Goal: Task Accomplishment & Management: Use online tool/utility

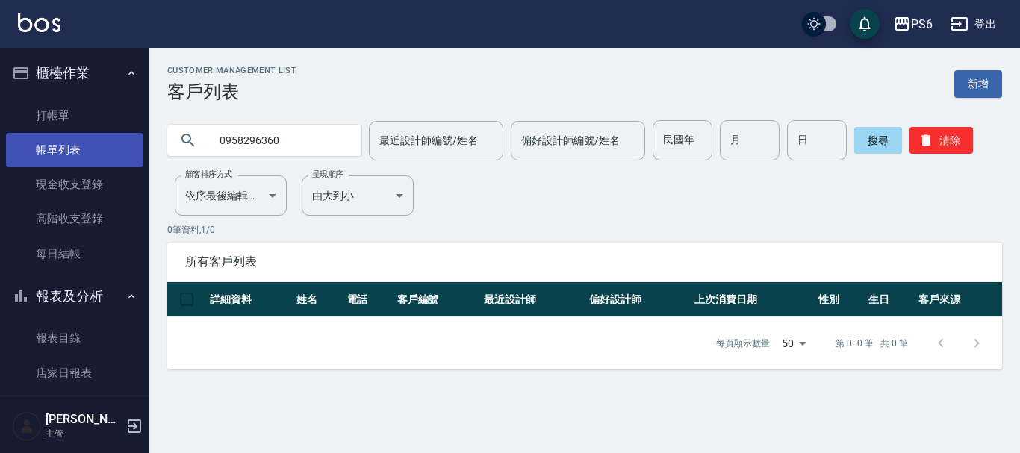
click at [69, 133] on link "帳單列表" at bounding box center [74, 150] width 137 height 34
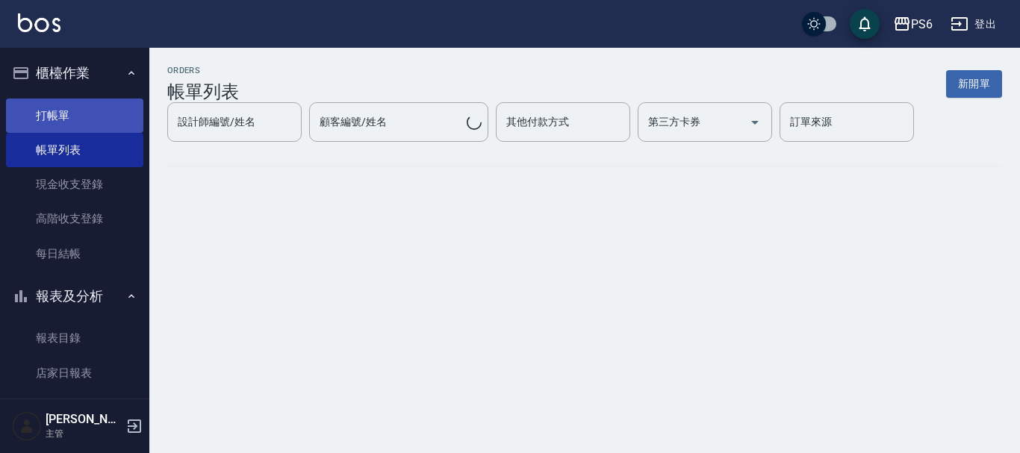
click at [69, 122] on link "打帳單" at bounding box center [74, 116] width 137 height 34
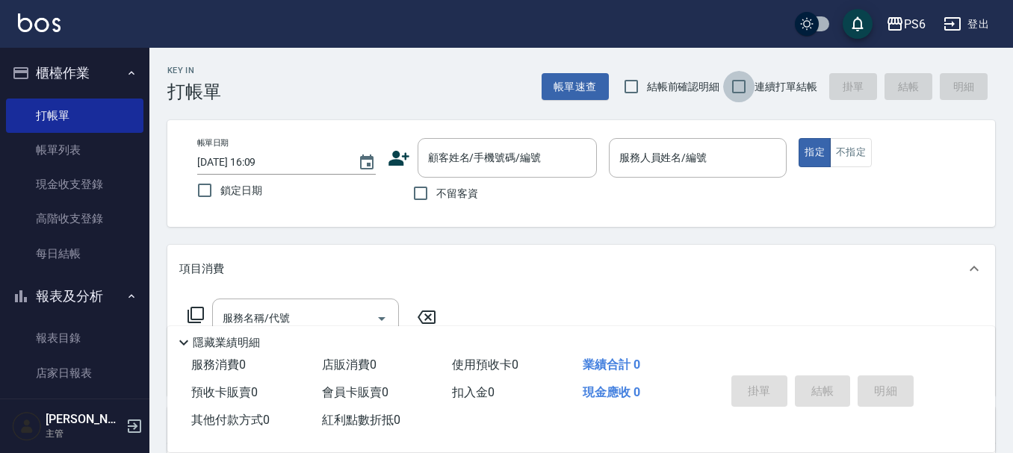
click at [724, 93] on input "連續打單結帳" at bounding box center [738, 86] width 31 height 31
checkbox input "true"
drag, startPoint x: 413, startPoint y: 199, endPoint x: 609, endPoint y: 158, distance: 199.9
click at [414, 200] on input "不留客資" at bounding box center [420, 193] width 31 height 31
drag, startPoint x: 423, startPoint y: 196, endPoint x: 476, endPoint y: 167, distance: 59.8
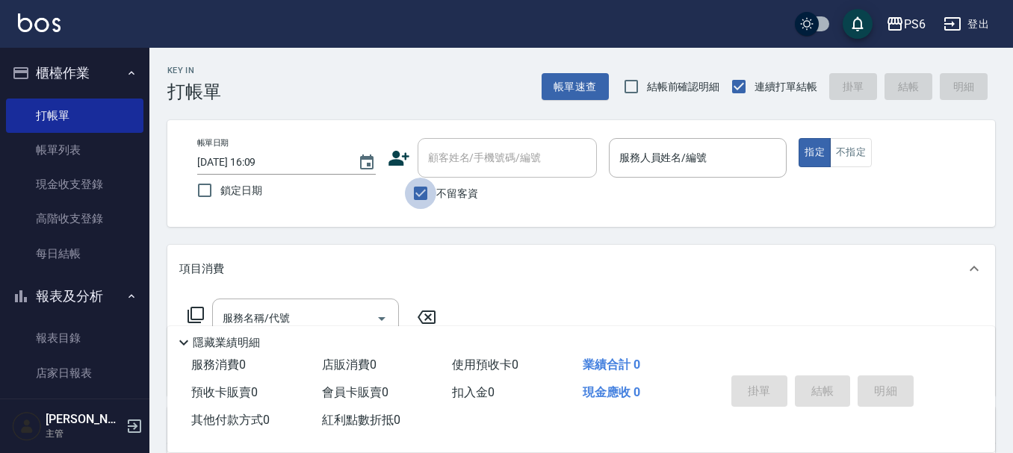
click at [425, 196] on input "不留客資" at bounding box center [420, 193] width 31 height 31
checkbox input "false"
click at [485, 161] on div "顧客姓名/手機號碼/編號 顧客姓名/手機號碼/編號" at bounding box center [506, 158] width 179 height 40
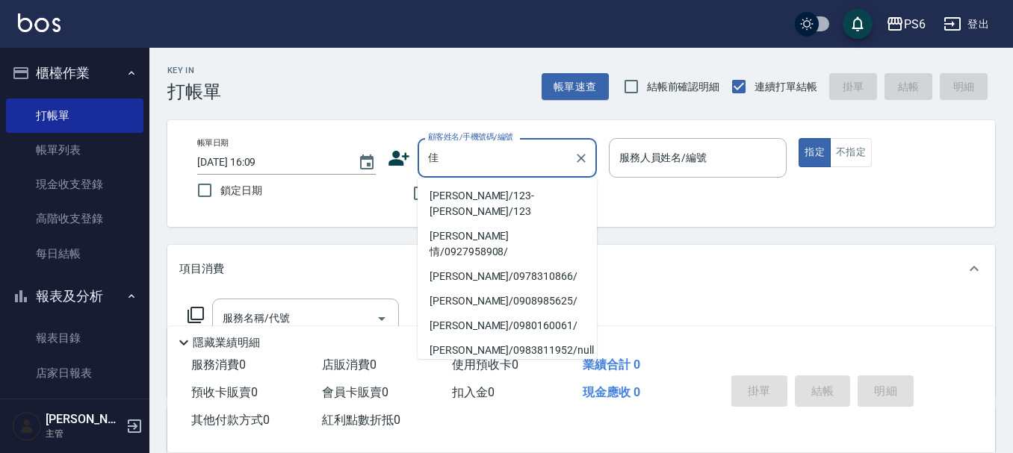
click at [467, 198] on li "[PERSON_NAME]/123-[PERSON_NAME]/123" at bounding box center [506, 204] width 179 height 40
type input "[PERSON_NAME]/123-[PERSON_NAME]/123"
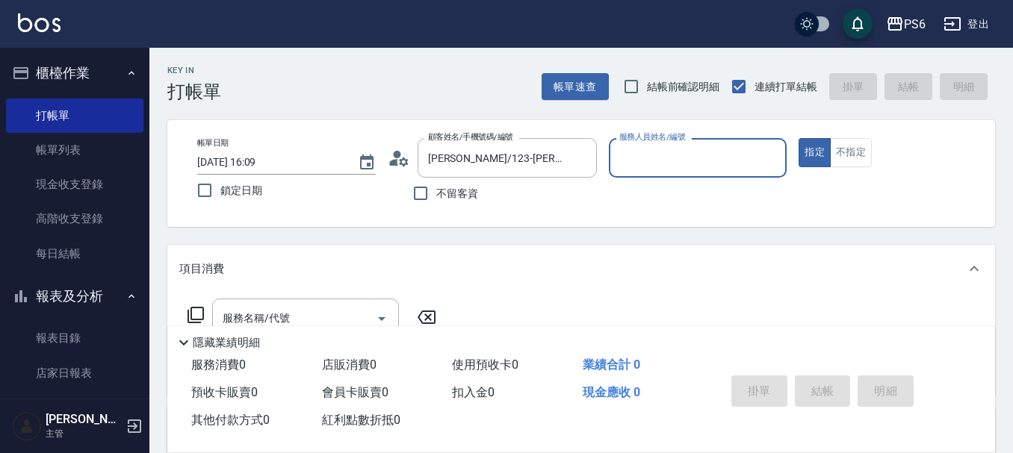
type input "[PERSON_NAME]-06"
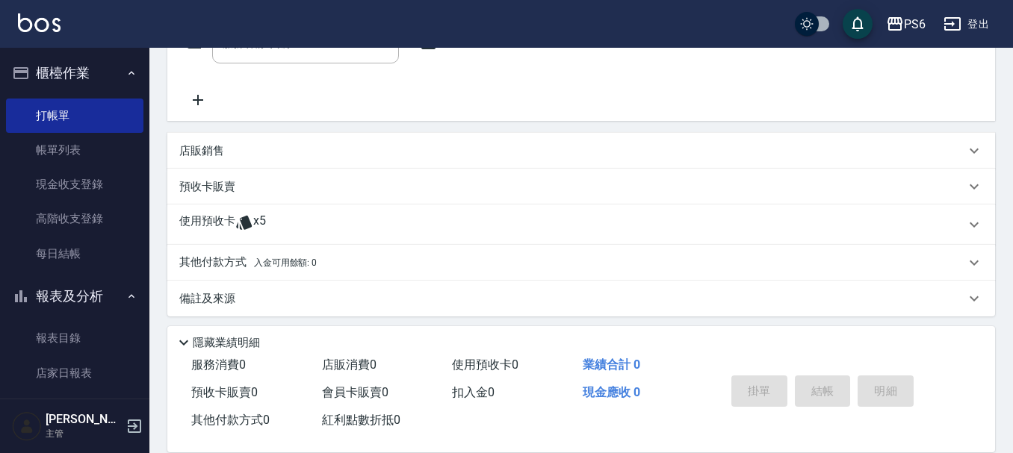
scroll to position [282, 0]
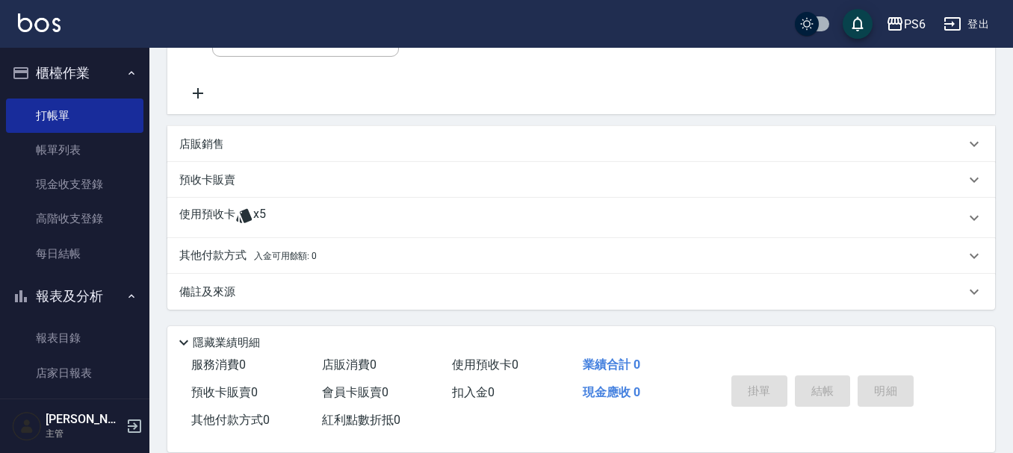
click at [263, 224] on span "x5" at bounding box center [259, 218] width 13 height 22
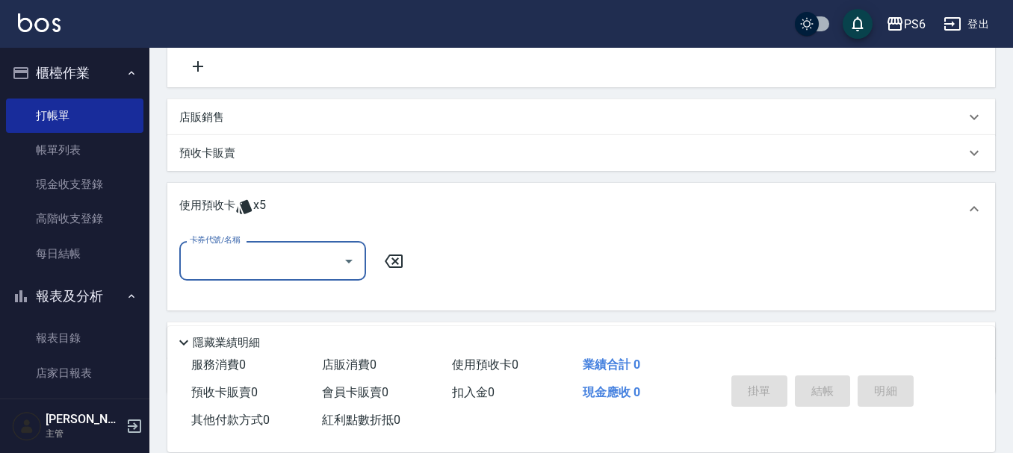
scroll to position [0, 0]
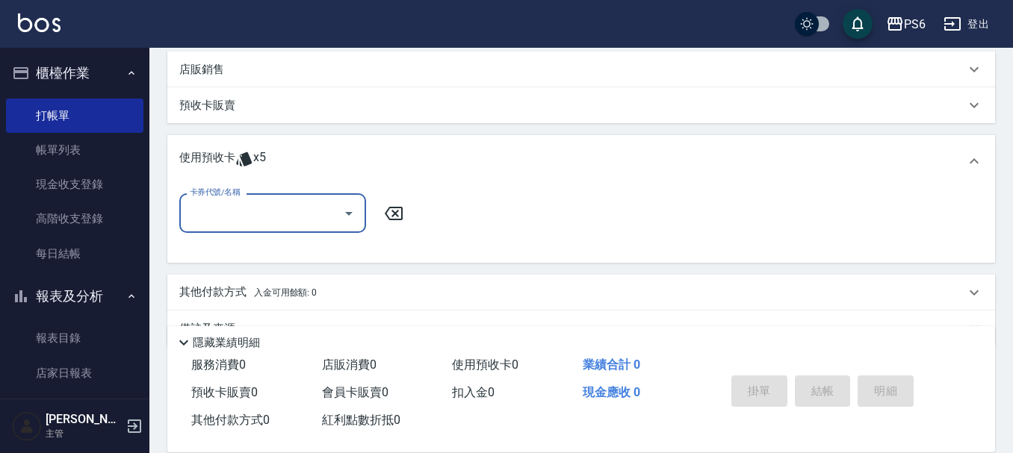
click at [269, 216] on input "卡券代號/名稱" at bounding box center [261, 213] width 151 height 26
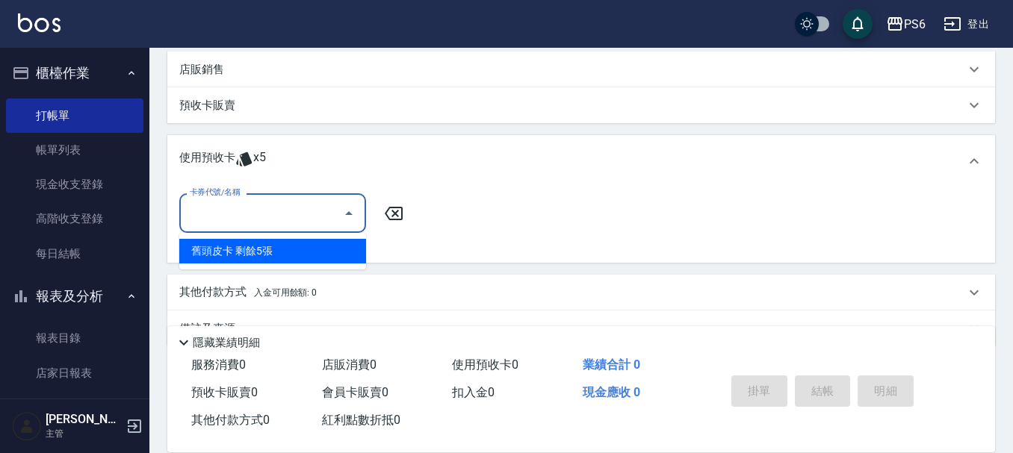
click at [279, 243] on div "舊頭皮卡 剩餘5張" at bounding box center [272, 251] width 187 height 25
type input "舊頭皮卡"
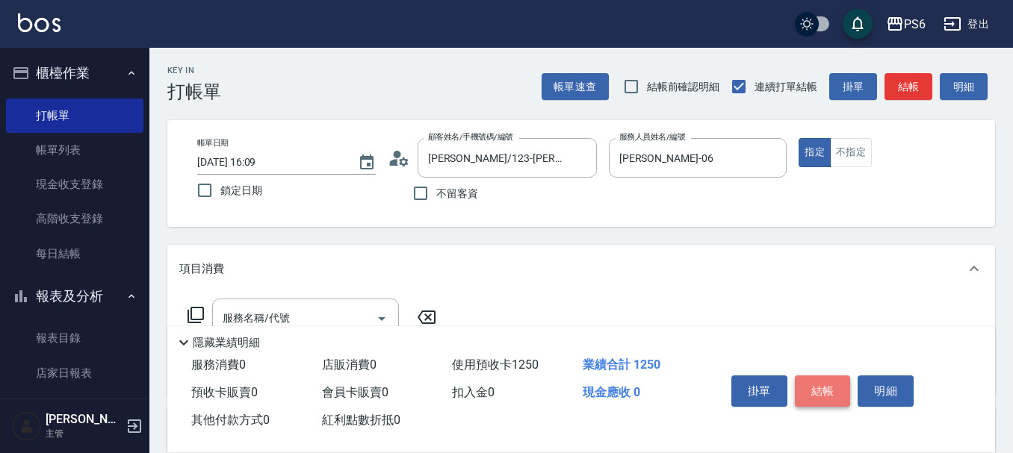
click at [804, 376] on button "結帳" at bounding box center [823, 391] width 56 height 31
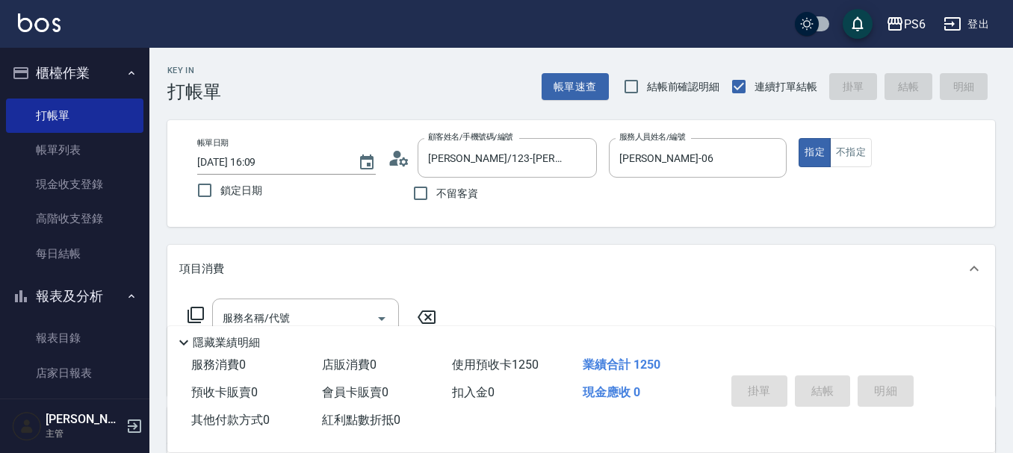
type input "[DATE] 16:10"
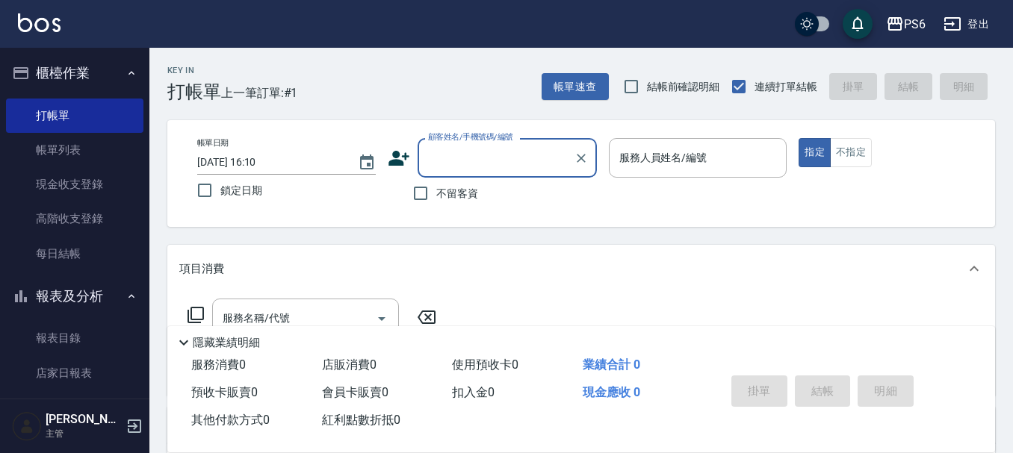
click at [397, 181] on div "不留客資" at bounding box center [492, 193] width 209 height 31
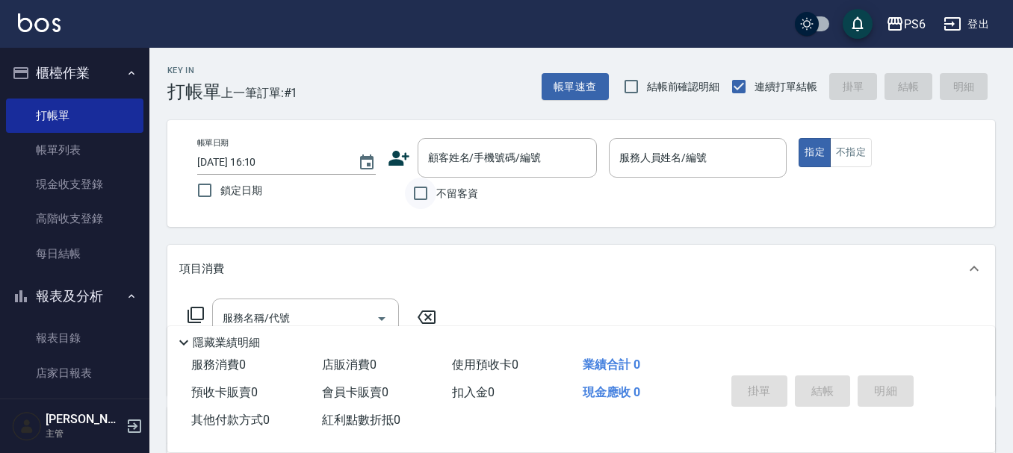
drag, startPoint x: 439, startPoint y: 199, endPoint x: 431, endPoint y: 200, distance: 8.3
click at [434, 200] on label "不留客資" at bounding box center [441, 193] width 73 height 31
click at [434, 200] on input "不留客資" at bounding box center [420, 193] width 31 height 31
checkbox input "true"
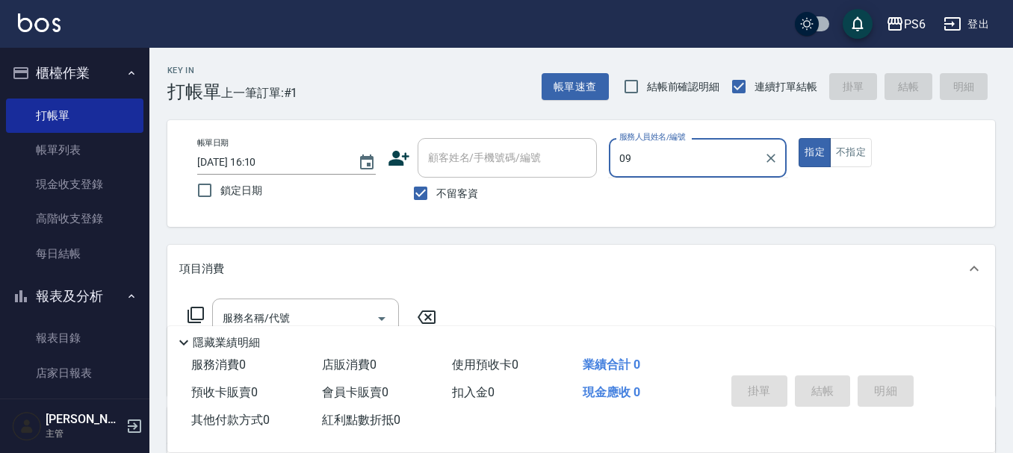
type input "[PERSON_NAME]-09"
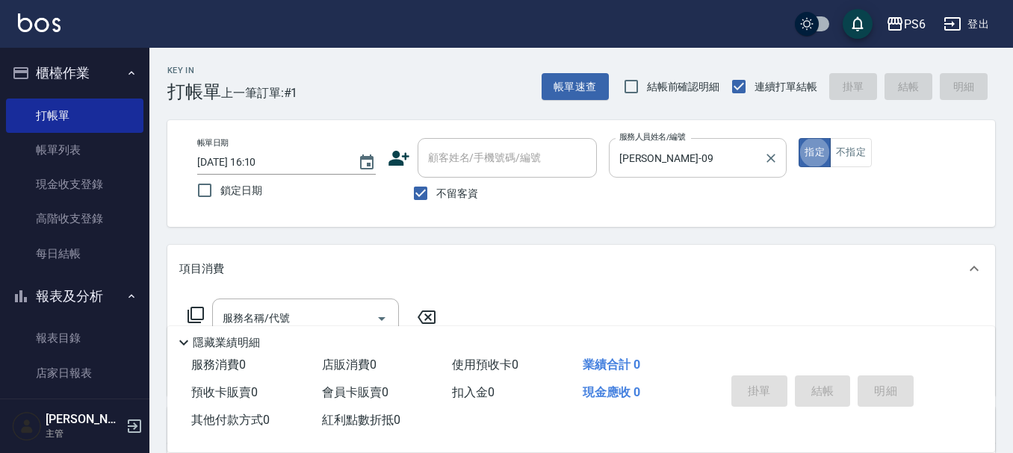
type button "true"
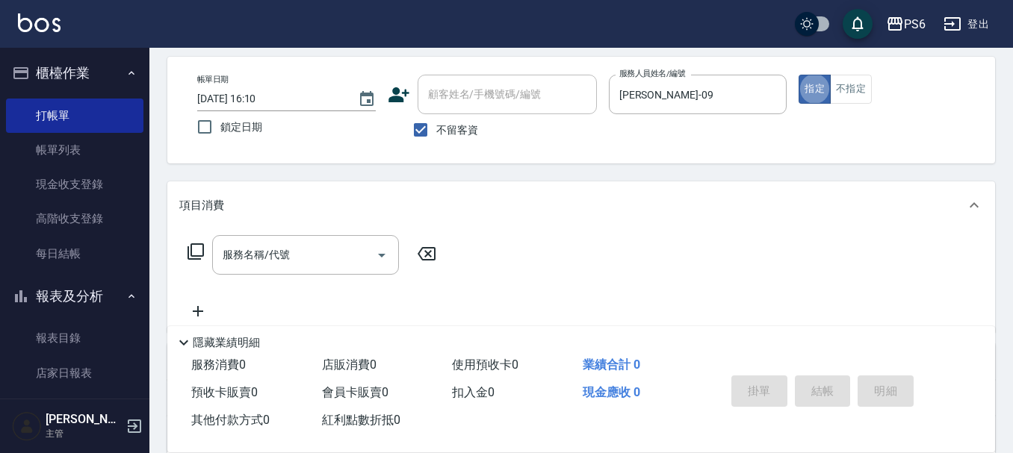
scroll to position [149, 0]
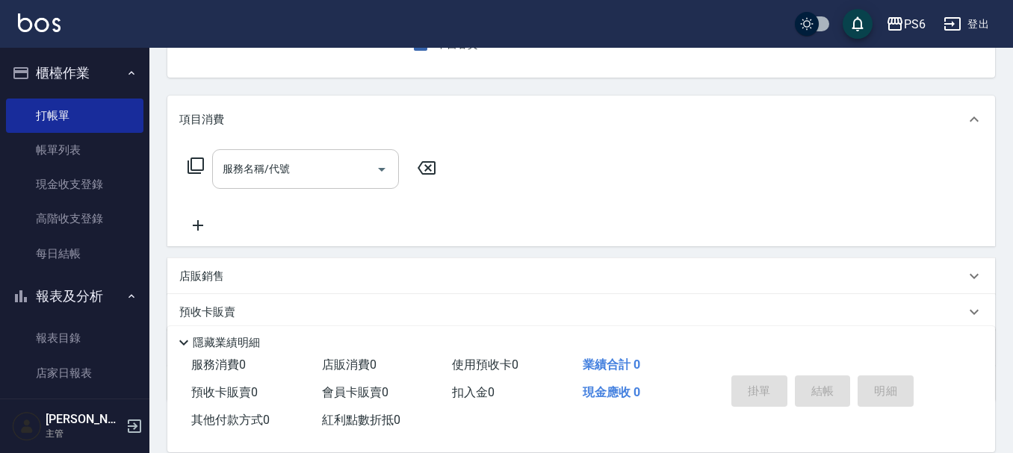
click at [322, 187] on div "服務名稱/代號" at bounding box center [305, 169] width 187 height 40
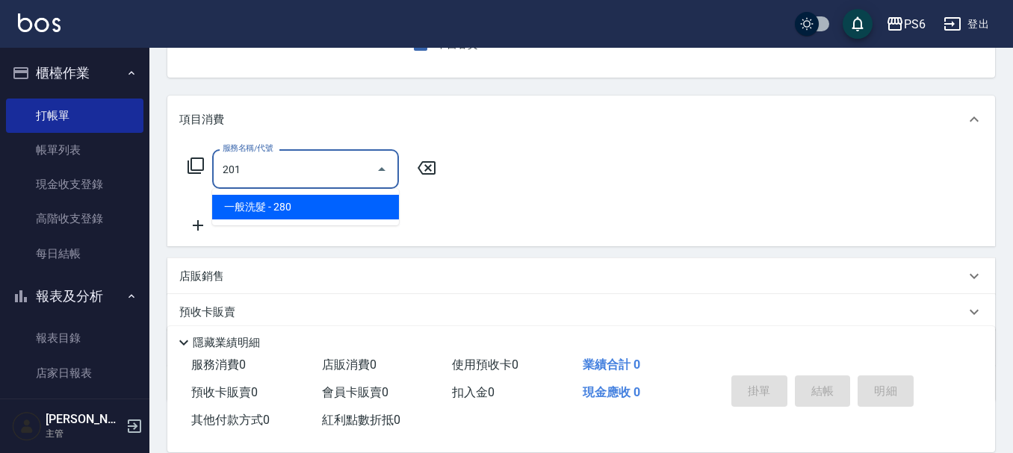
type input "一般洗髮(201)"
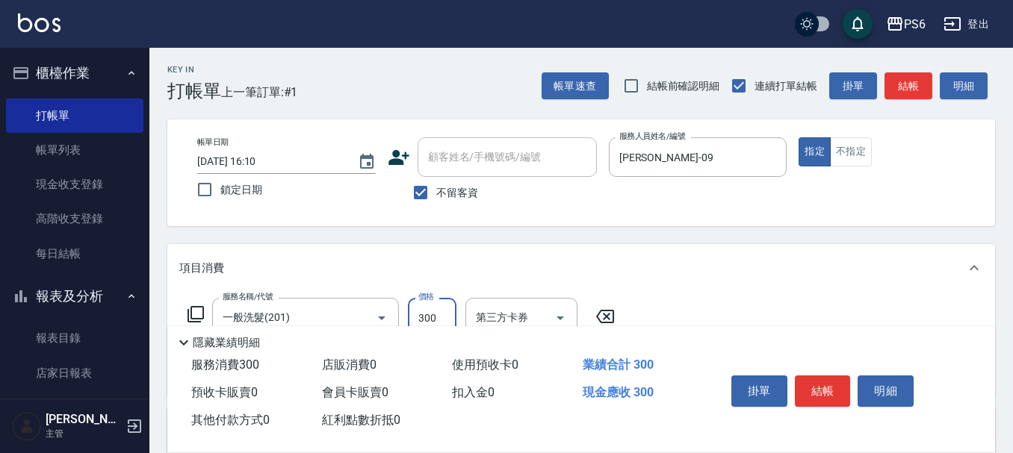
scroll to position [0, 0]
type input "300"
click at [795, 387] on button "結帳" at bounding box center [823, 391] width 56 height 31
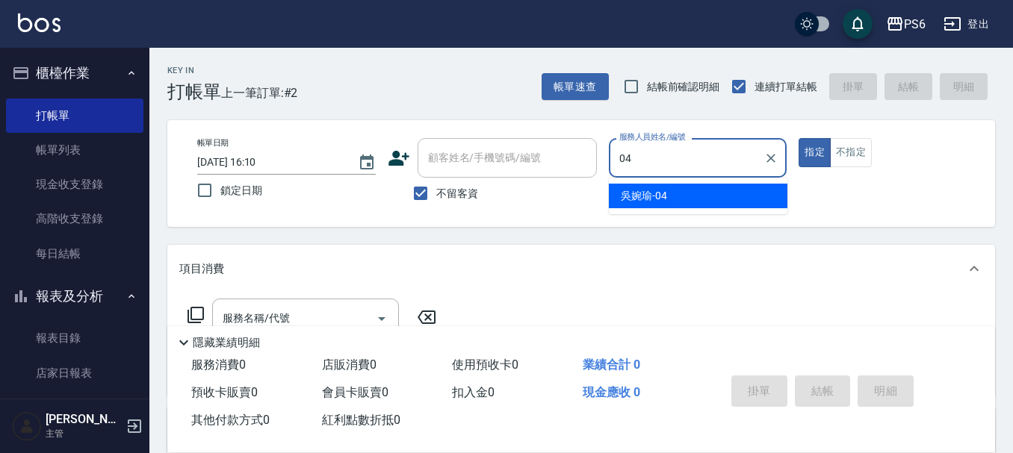
type input "[PERSON_NAME]-04"
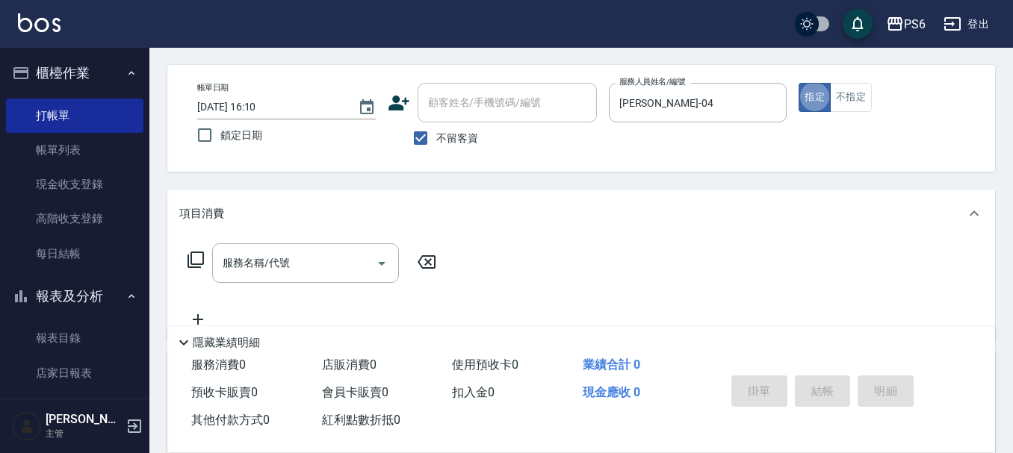
scroll to position [149, 0]
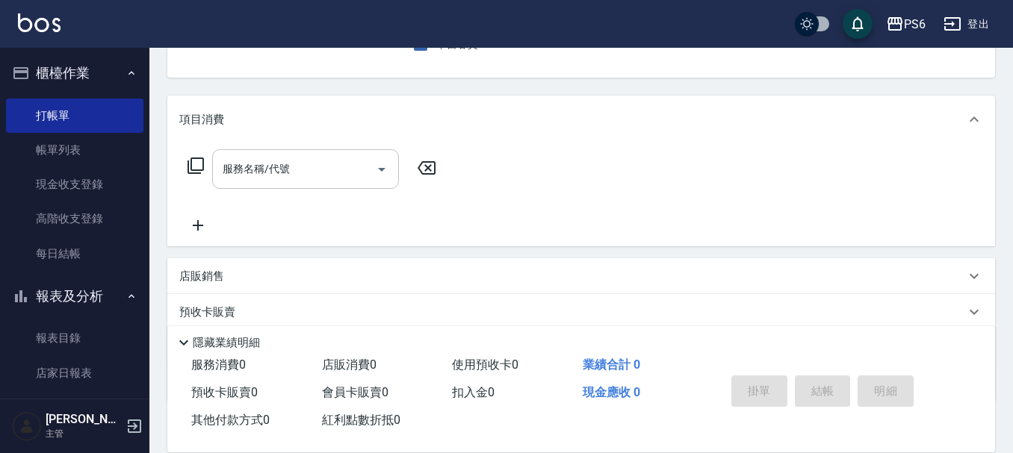
click at [329, 185] on div "服務名稱/代號" at bounding box center [305, 169] width 187 height 40
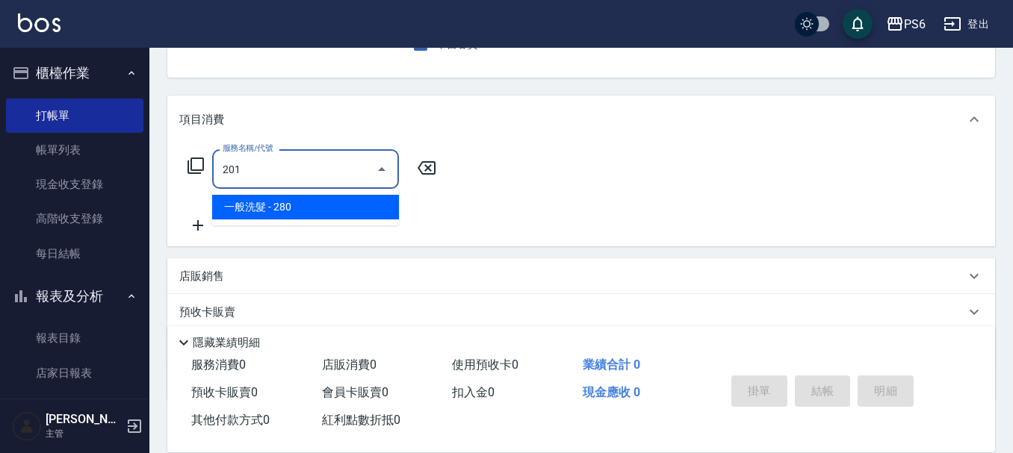
type input "一般洗髮(201)"
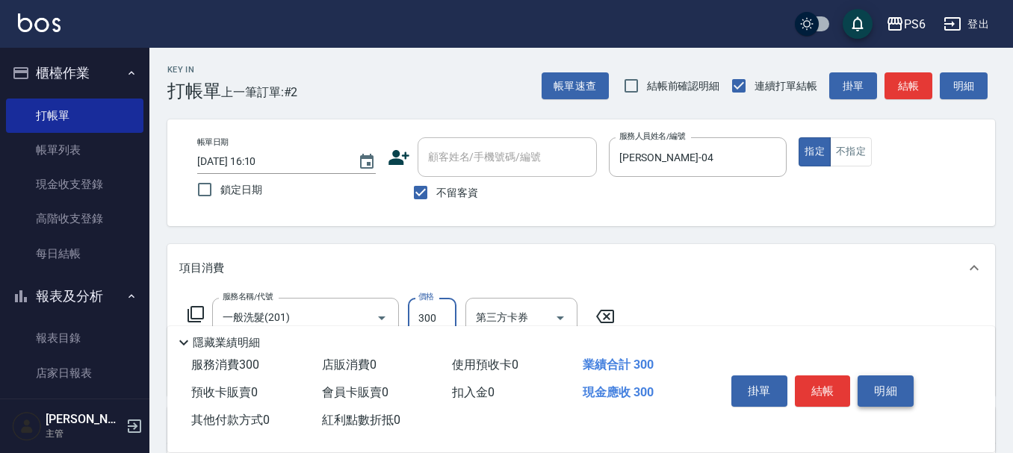
scroll to position [0, 0]
type input "300"
click at [836, 390] on button "結帳" at bounding box center [823, 391] width 56 height 31
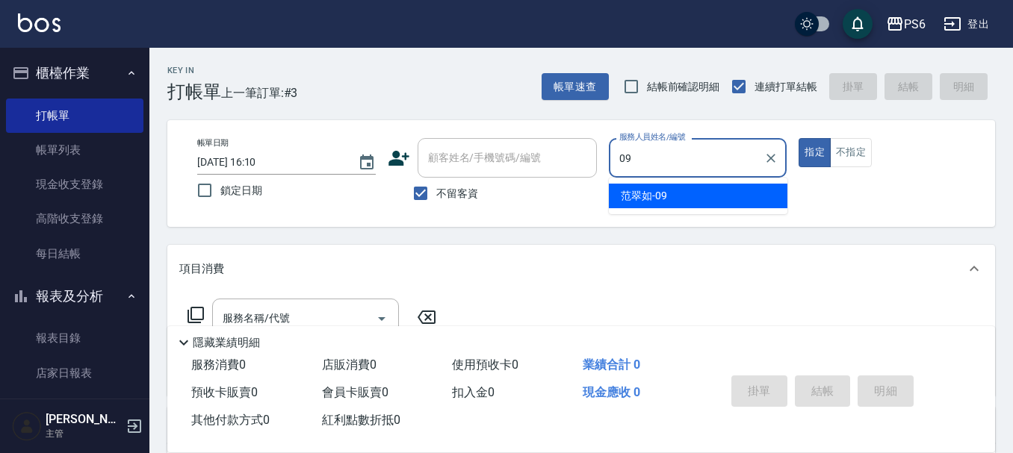
type input "[PERSON_NAME]-09"
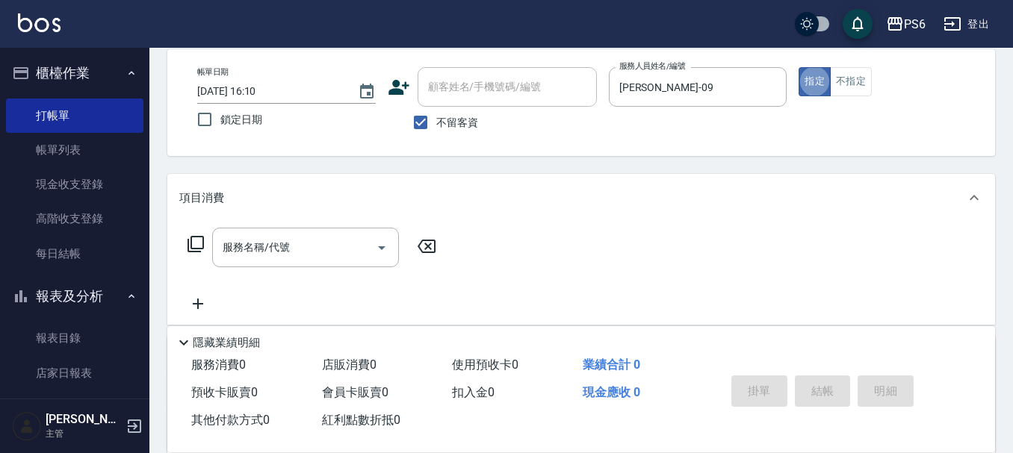
scroll to position [75, 0]
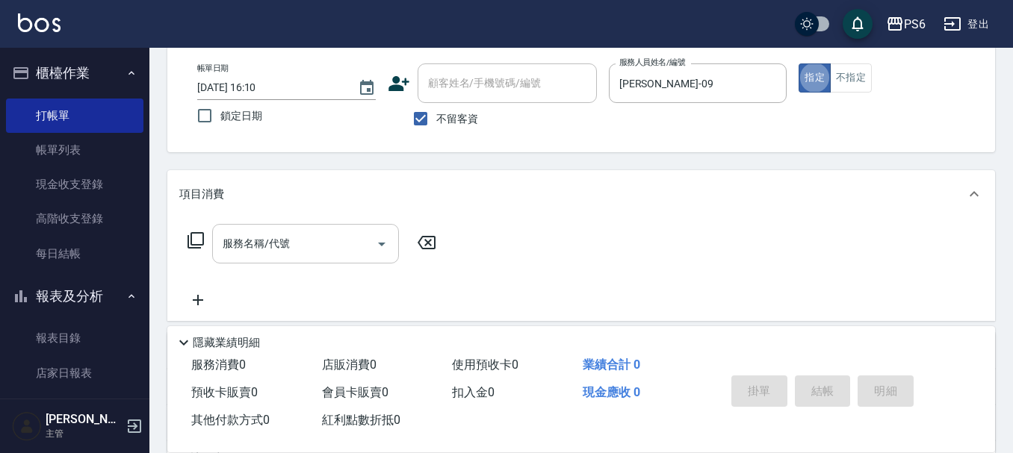
click at [358, 237] on input "服務名稱/代號" at bounding box center [294, 244] width 151 height 26
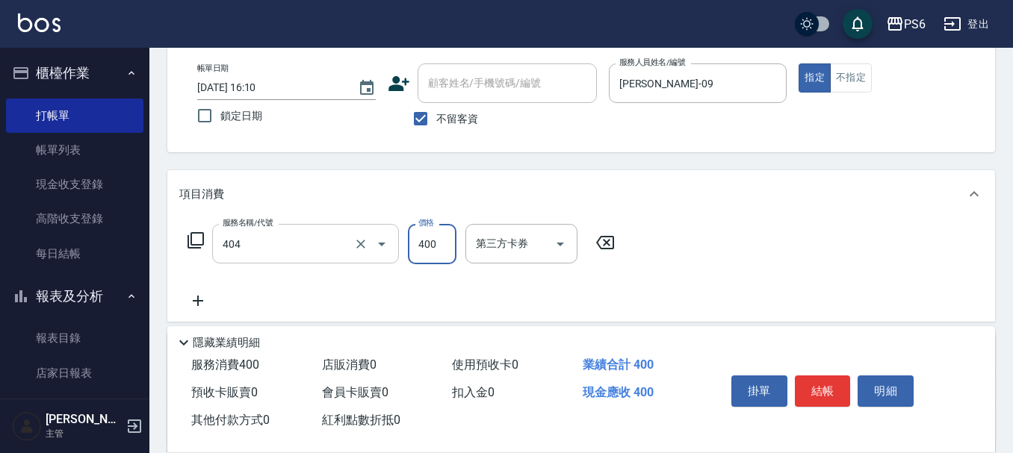
type input "B級剪髮(404)"
type input "450"
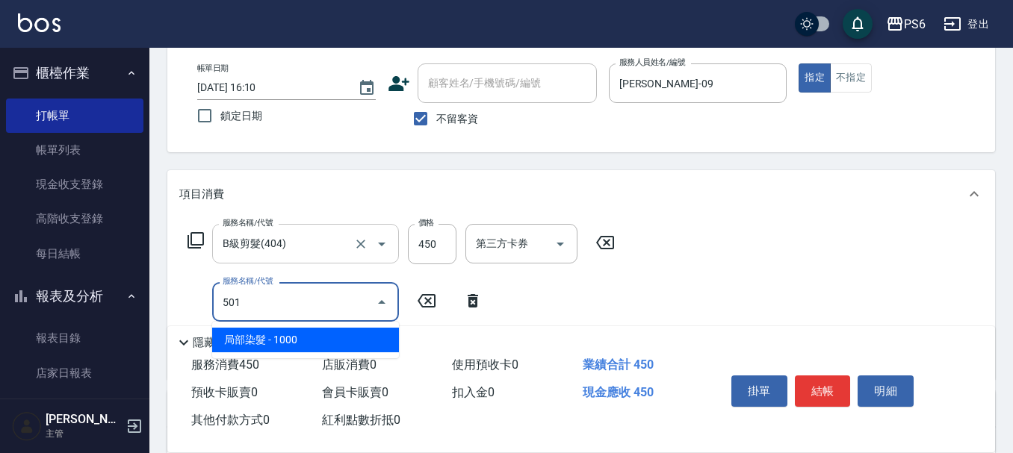
type input "局部染髮(501)"
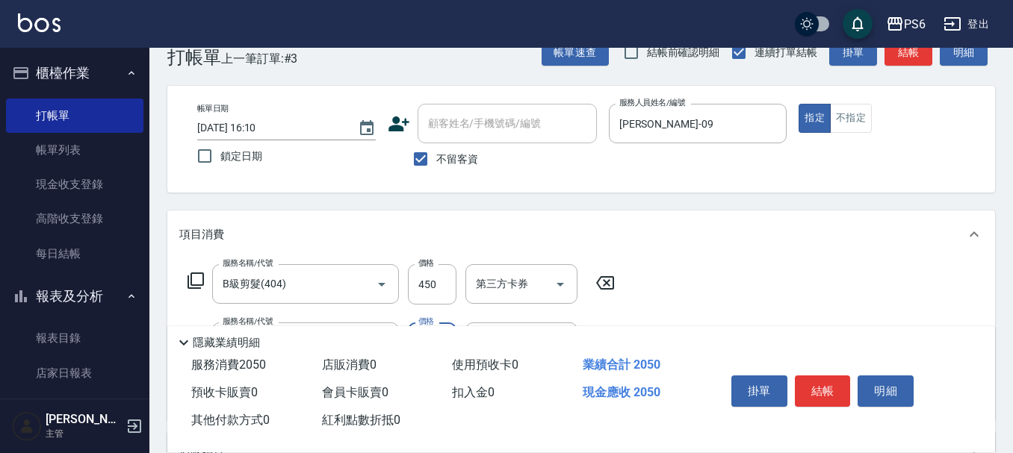
scroll to position [0, 0]
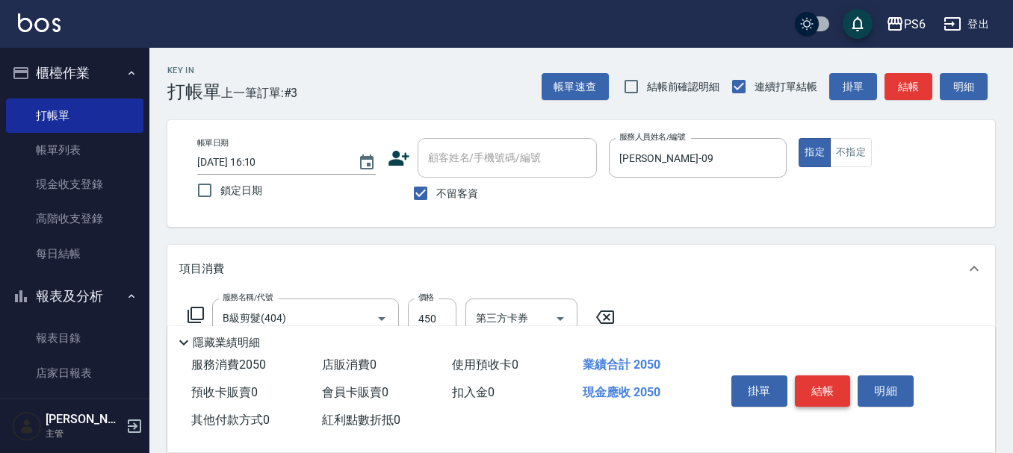
type input "1600"
drag, startPoint x: 824, startPoint y: 388, endPoint x: 832, endPoint y: 380, distance: 11.1
click at [827, 385] on button "結帳" at bounding box center [823, 391] width 56 height 31
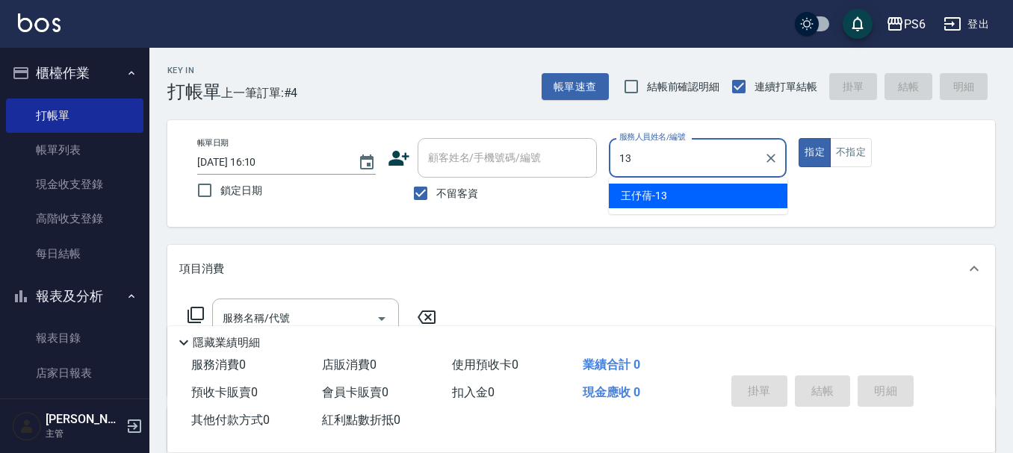
type input "[PERSON_NAME]-13"
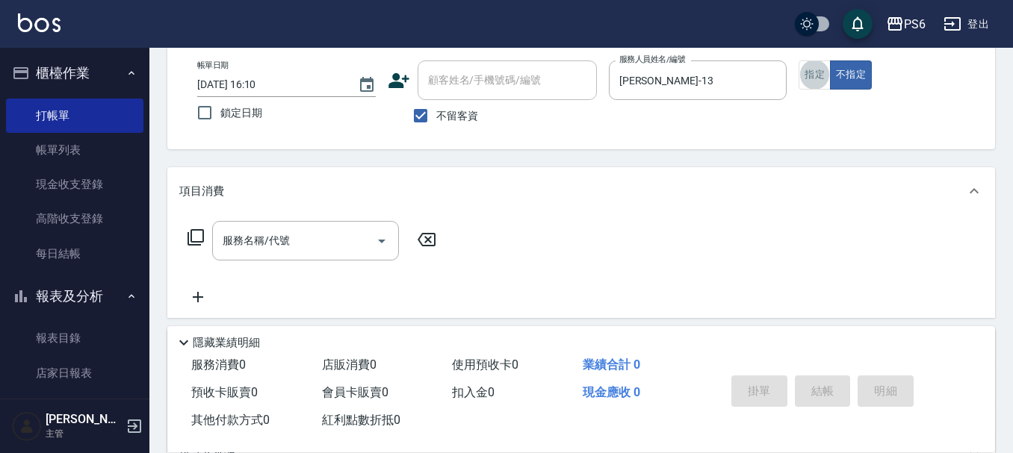
scroll to position [149, 0]
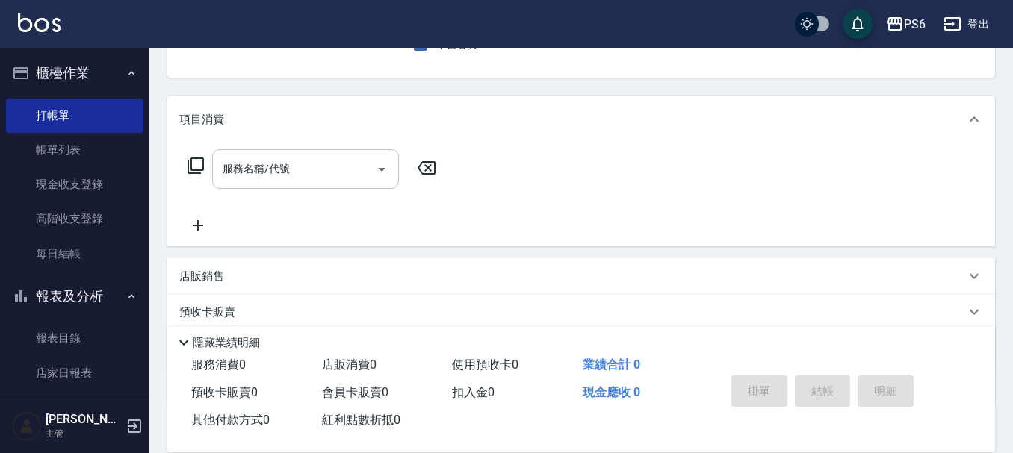
click at [367, 181] on input "服務名稱/代號" at bounding box center [294, 169] width 151 height 26
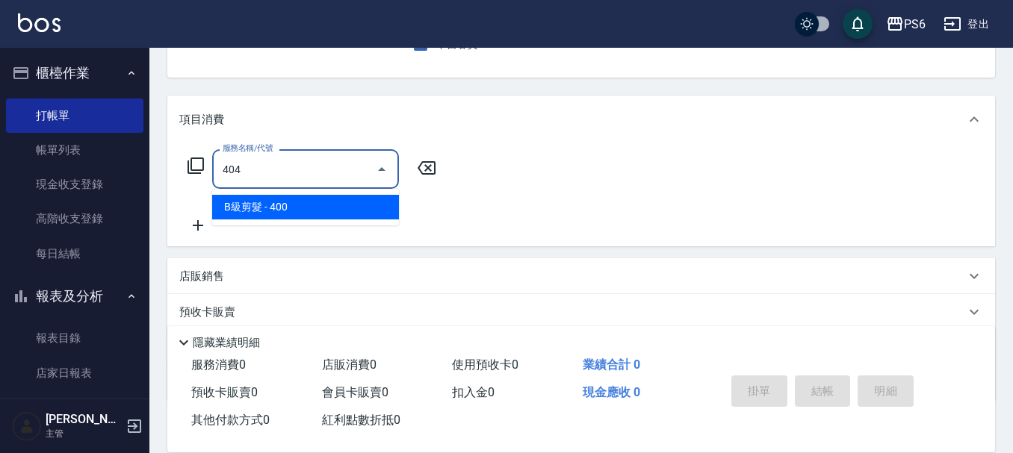
type input "B級剪髮(404)"
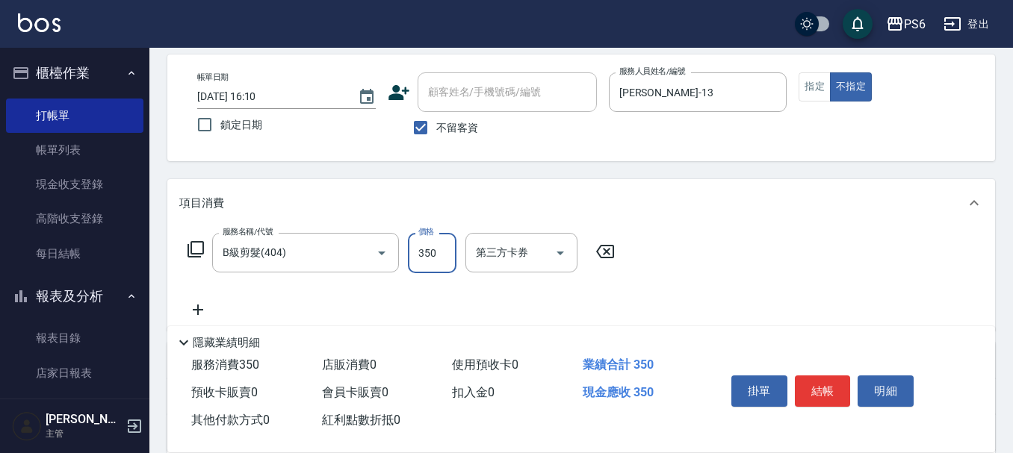
scroll to position [0, 0]
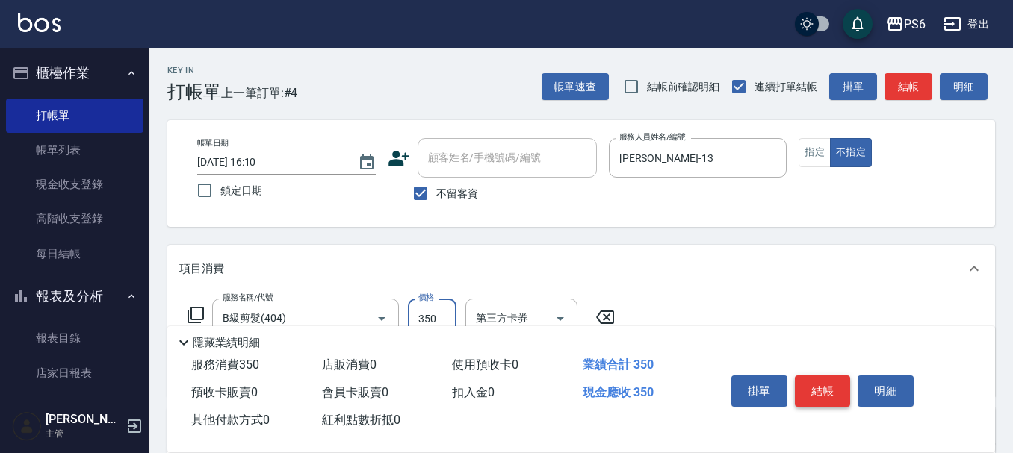
type input "350"
click at [822, 378] on button "結帳" at bounding box center [823, 391] width 56 height 31
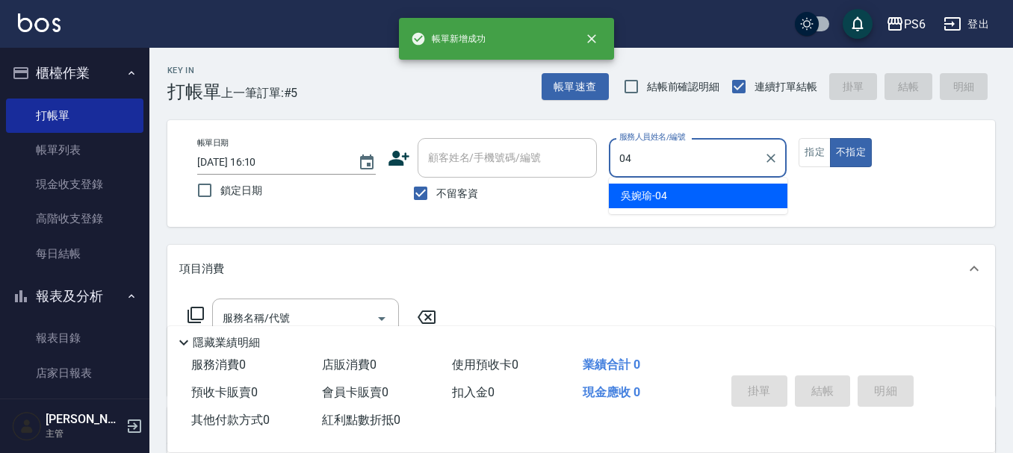
type input "[PERSON_NAME]-04"
type button "false"
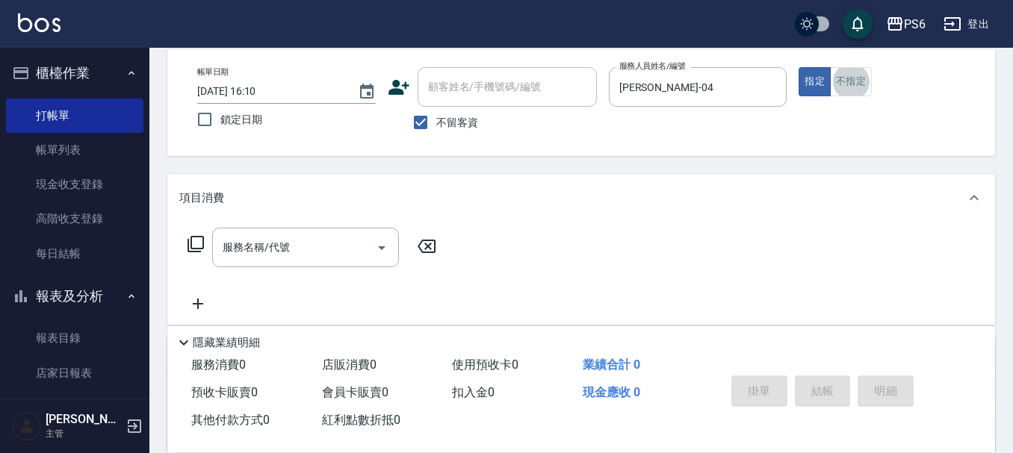
scroll to position [75, 0]
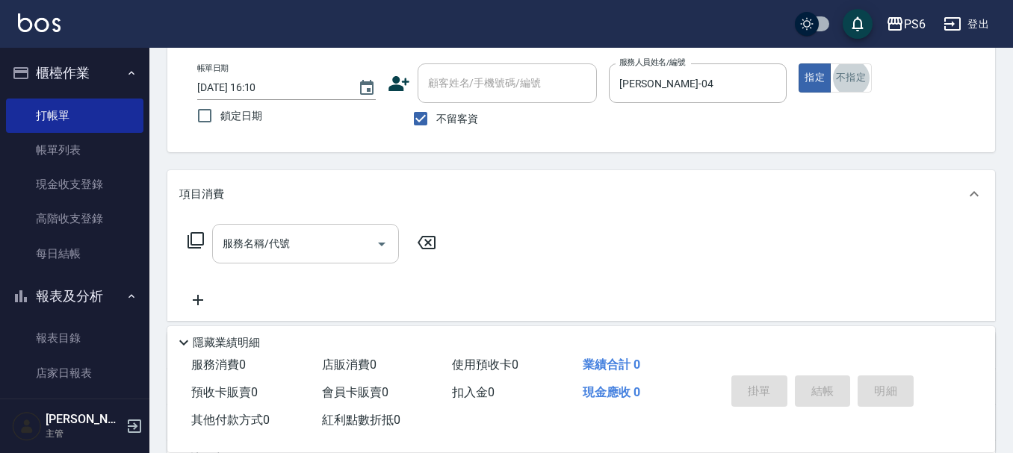
click at [272, 237] on div "服務名稱/代號 服務名稱/代號" at bounding box center [305, 244] width 187 height 40
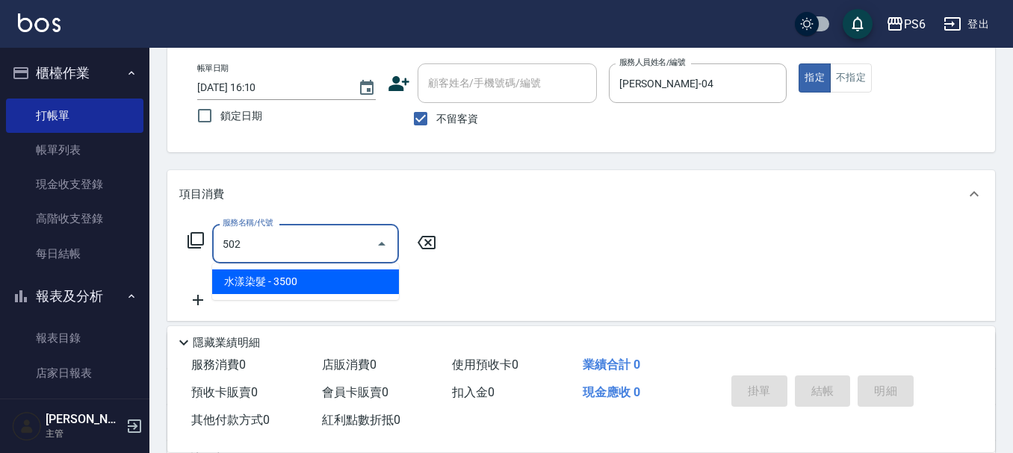
type input "水漾染髮(502)"
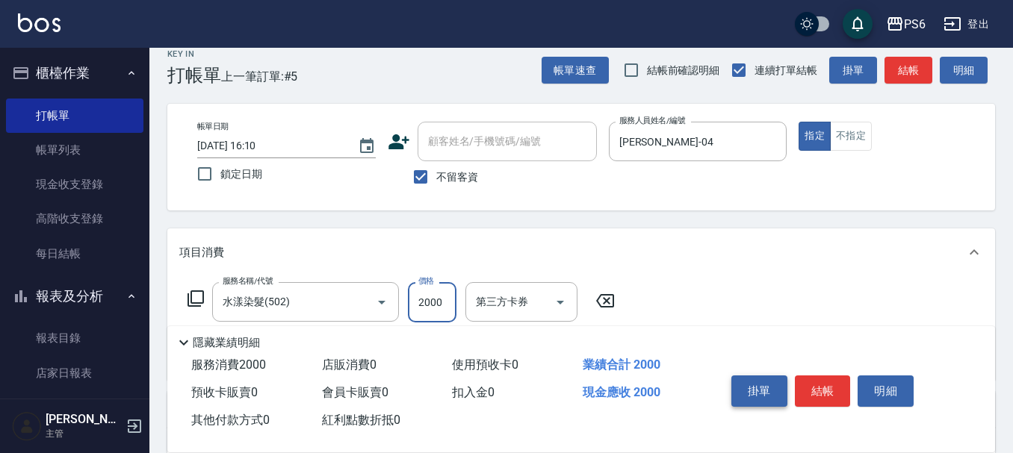
scroll to position [0, 0]
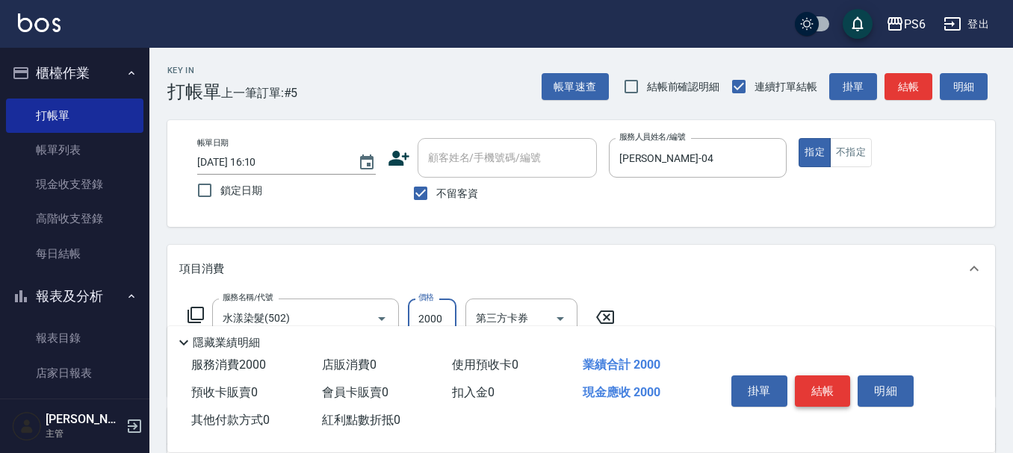
type input "2000"
click at [829, 392] on button "結帳" at bounding box center [823, 391] width 56 height 31
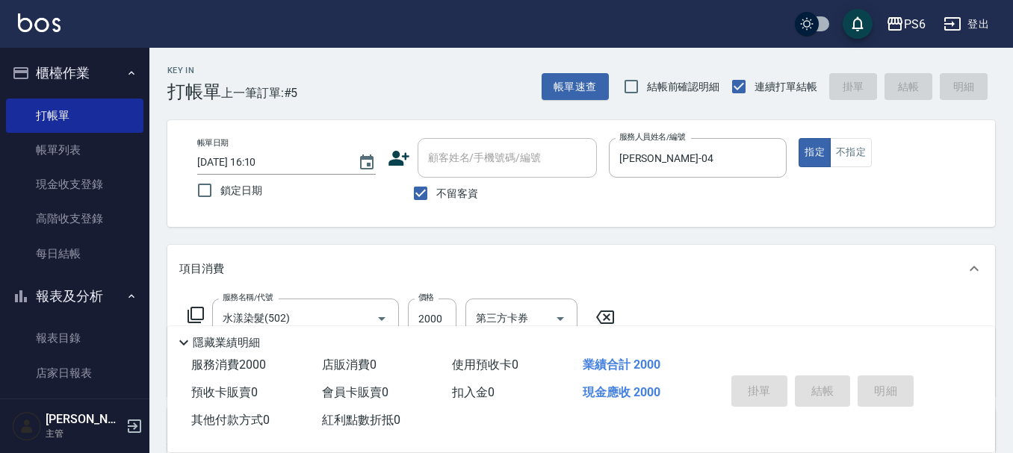
type input "[DATE] 16:11"
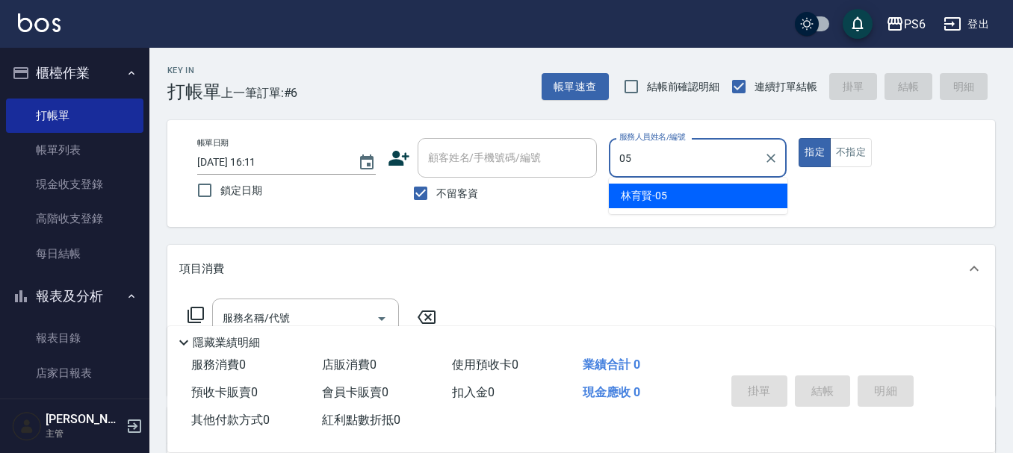
type input "[PERSON_NAME]-05"
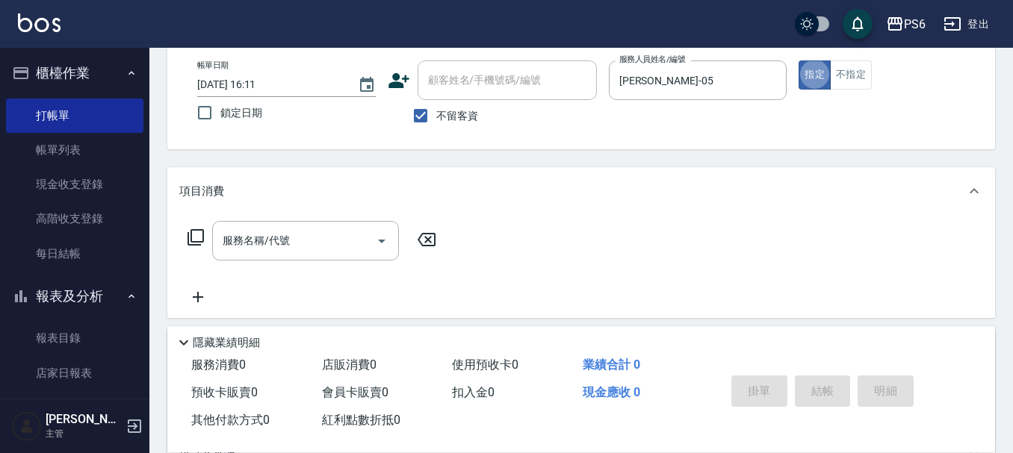
scroll to position [149, 0]
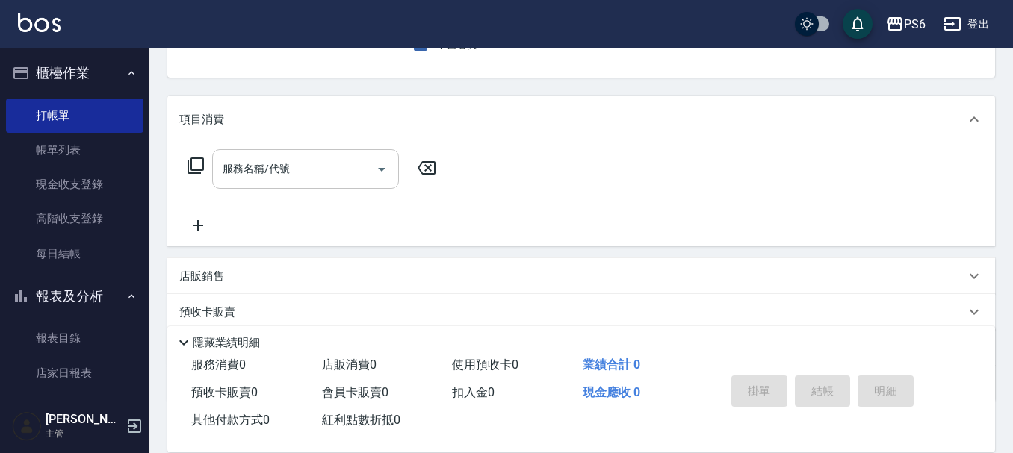
click at [335, 175] on input "服務名稱/代號" at bounding box center [294, 169] width 151 height 26
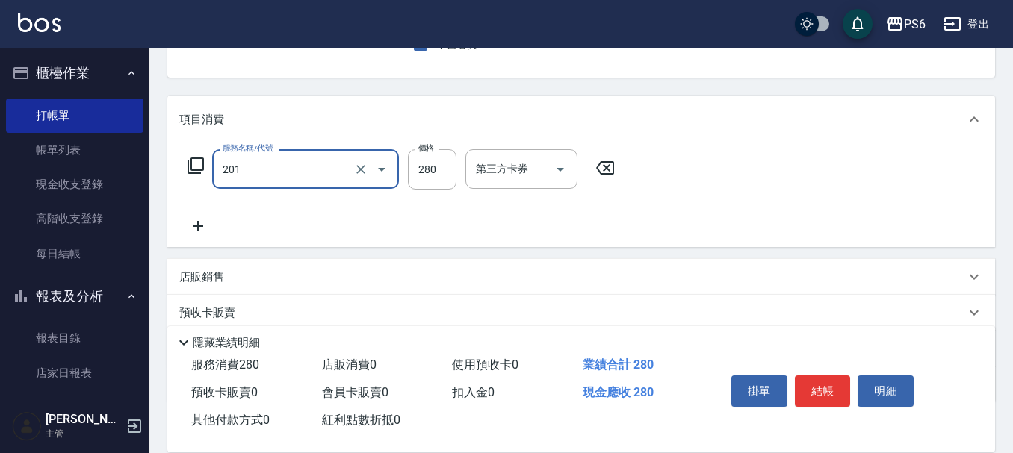
type input "一般洗髮(201)"
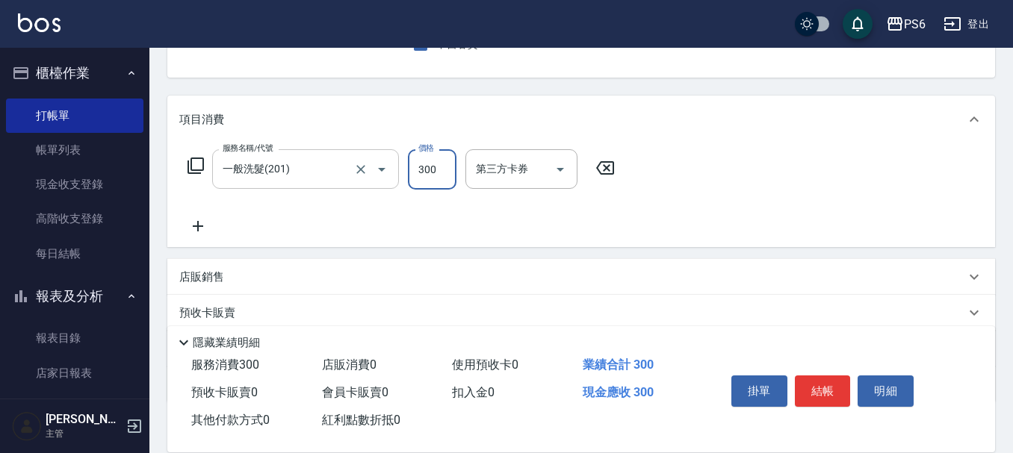
type input "300"
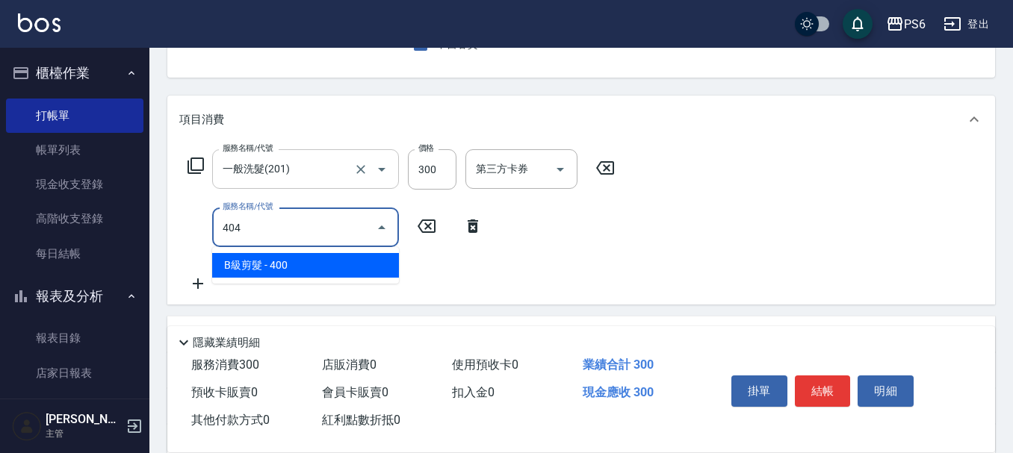
type input "B級剪髮(404)"
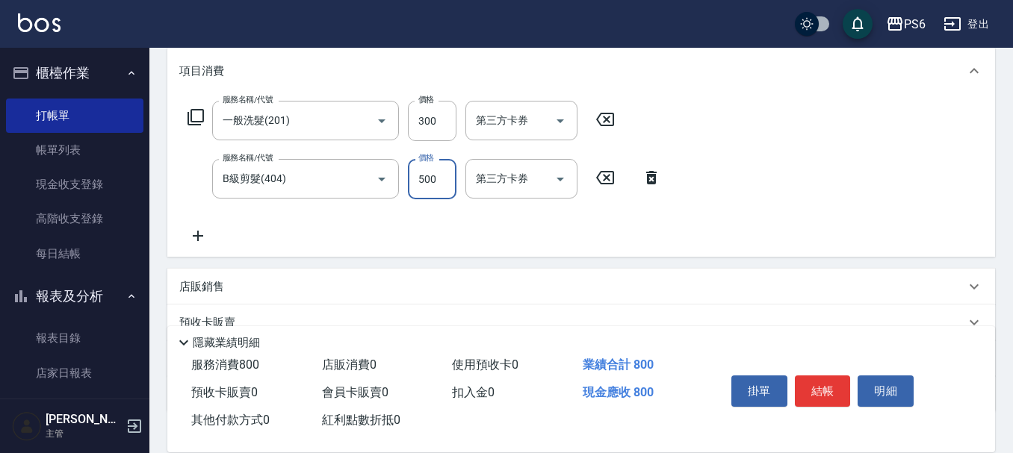
scroll to position [224, 0]
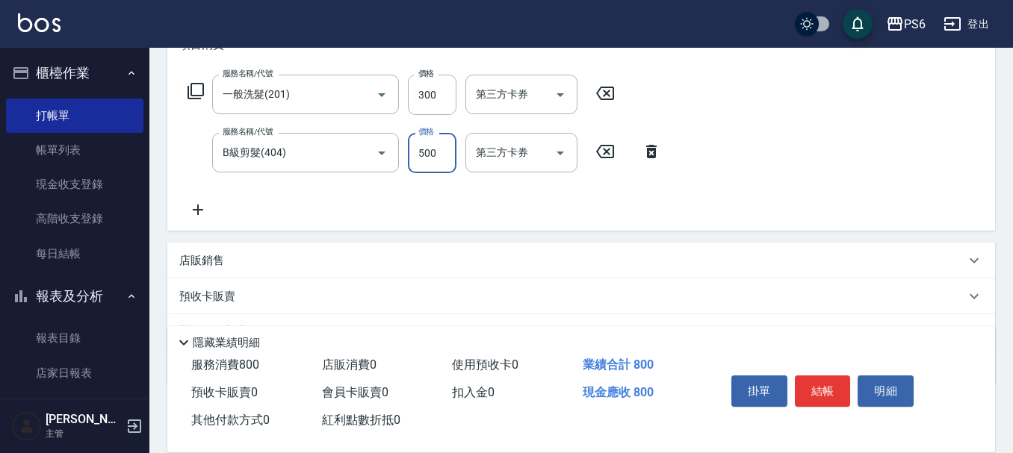
type input "500"
click at [203, 211] on icon at bounding box center [197, 210] width 37 height 18
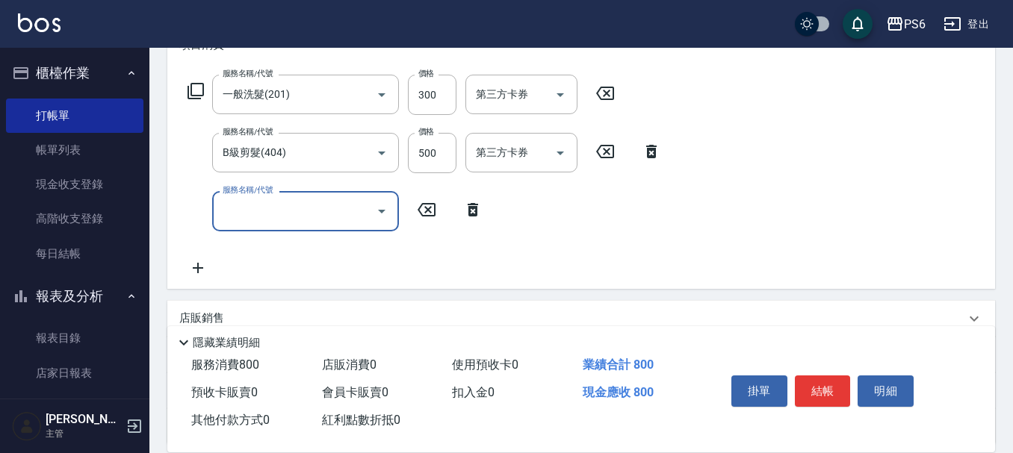
drag, startPoint x: 272, startPoint y: 207, endPoint x: 302, endPoint y: 229, distance: 36.9
click at [272, 208] on input "服務名稱/代號" at bounding box center [294, 211] width 151 height 26
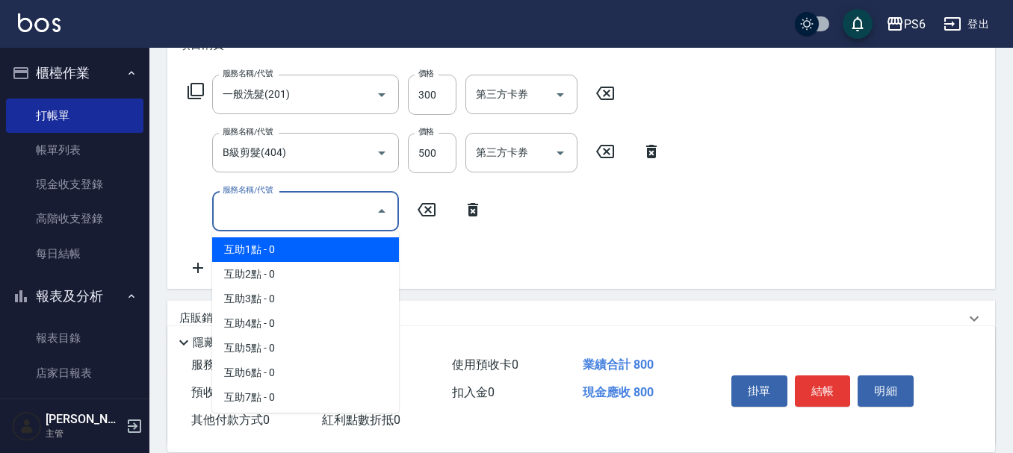
drag, startPoint x: 305, startPoint y: 239, endPoint x: 345, endPoint y: 241, distance: 39.6
click at [305, 240] on span "互助1點 - 0" at bounding box center [305, 249] width 187 height 25
type input "互助1點(1)"
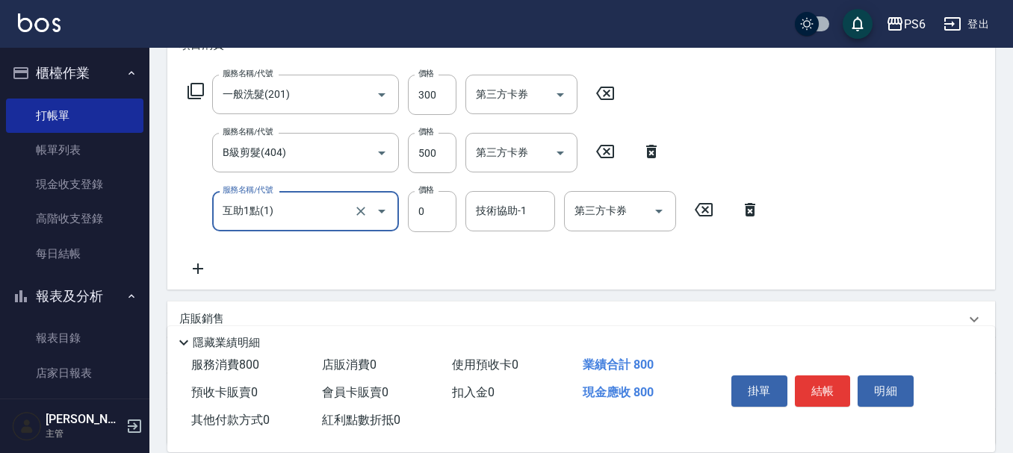
click at [485, 216] on div "技術協助-1 技術協助-1" at bounding box center [510, 211] width 90 height 40
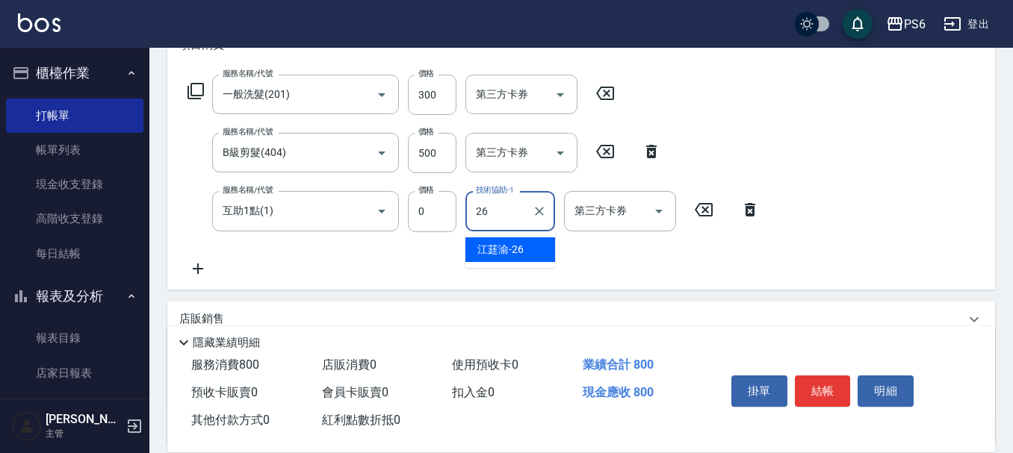
type input "[PERSON_NAME]-26"
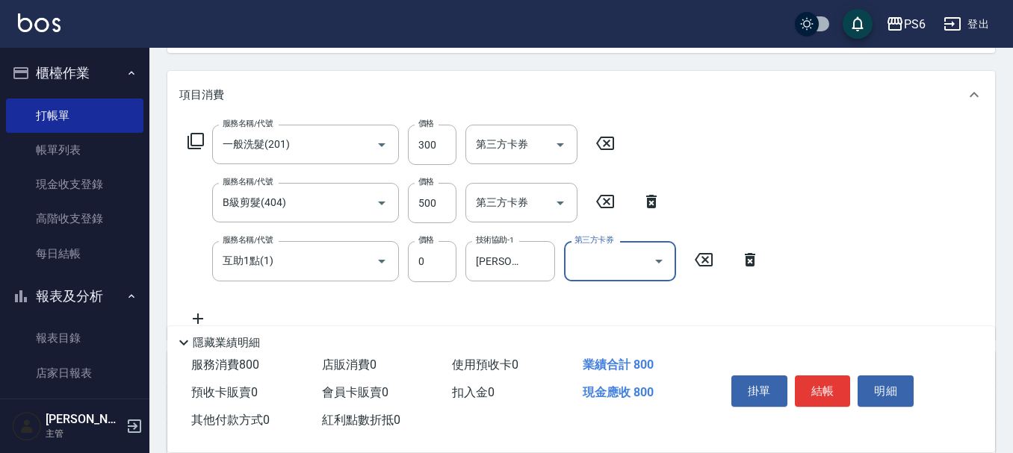
scroll to position [149, 0]
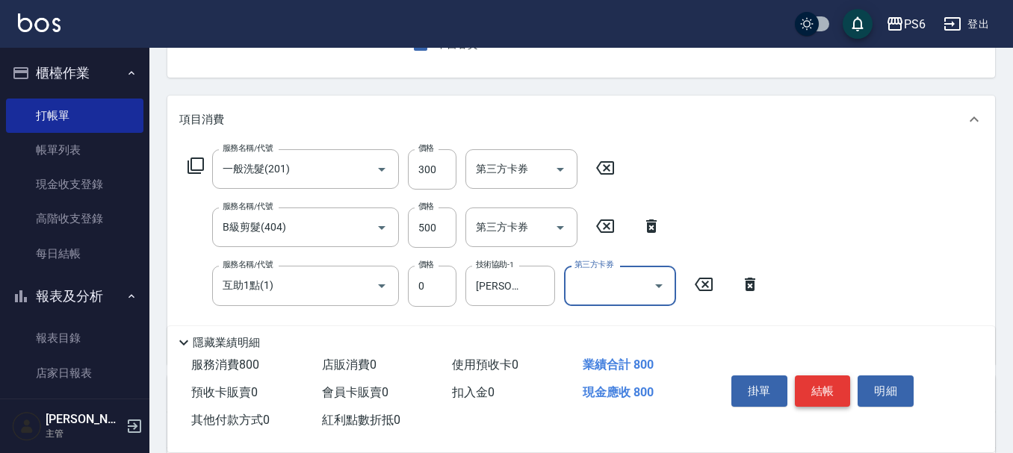
click at [797, 376] on button "結帳" at bounding box center [823, 391] width 56 height 31
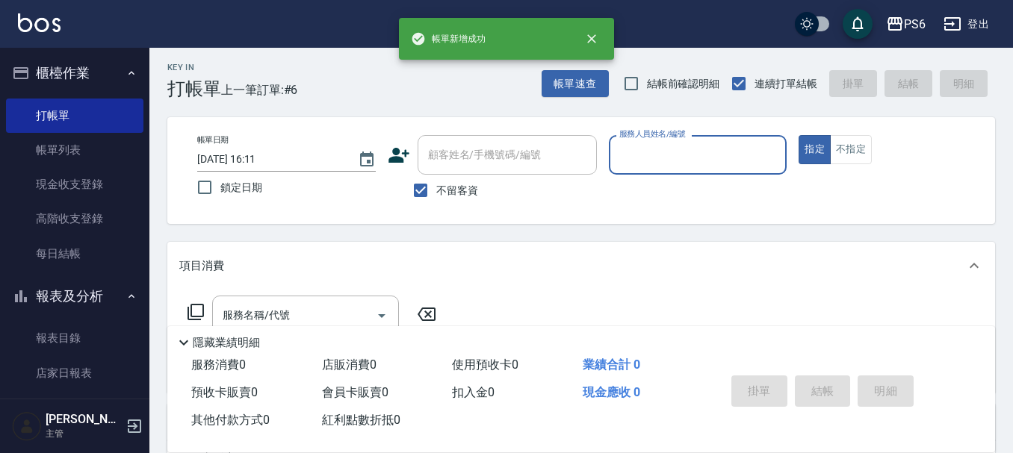
scroll to position [0, 0]
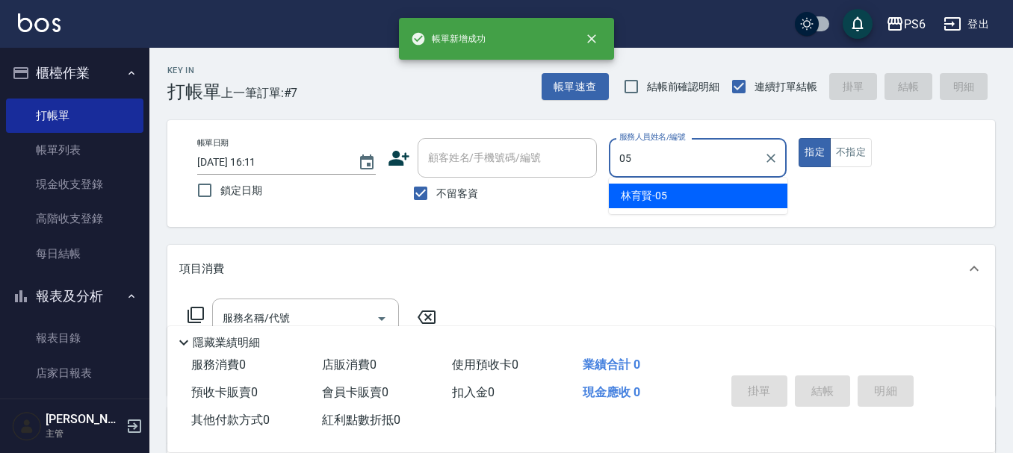
type input "[PERSON_NAME]-05"
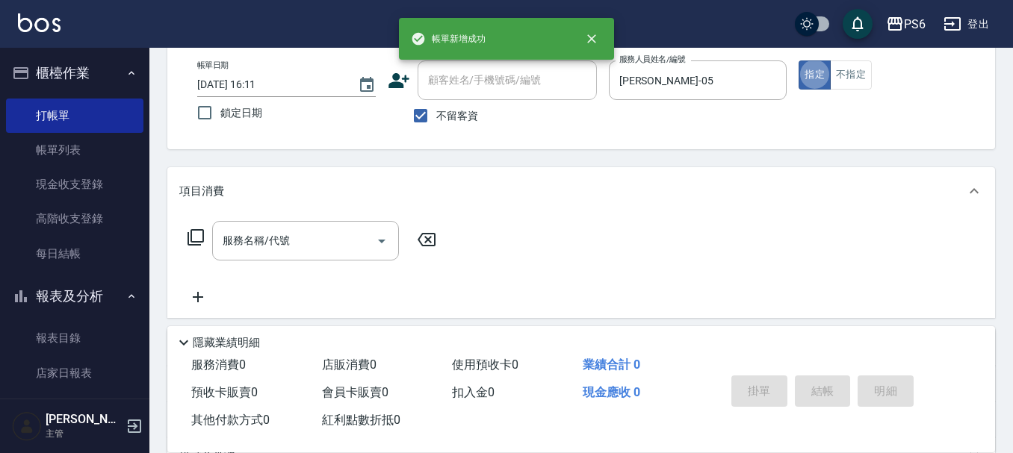
scroll to position [149, 0]
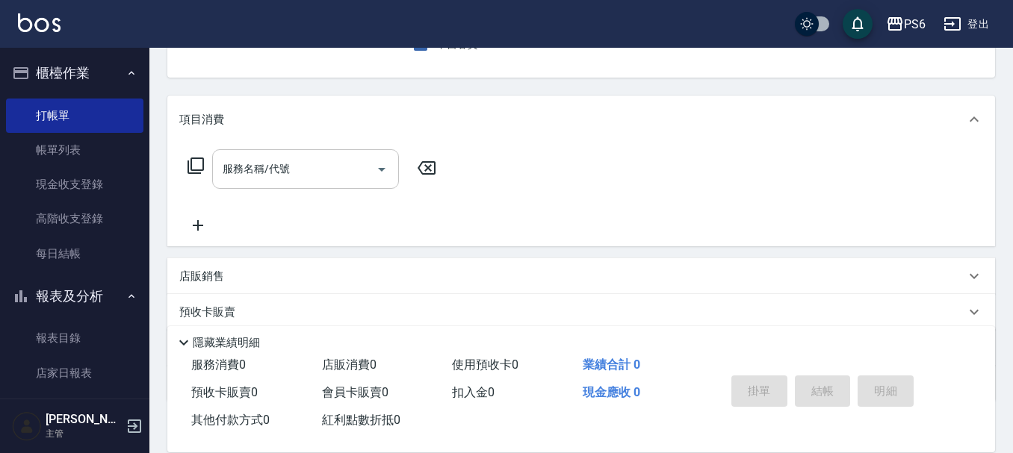
click at [276, 173] on div "服務名稱/代號 服務名稱/代號" at bounding box center [305, 169] width 187 height 40
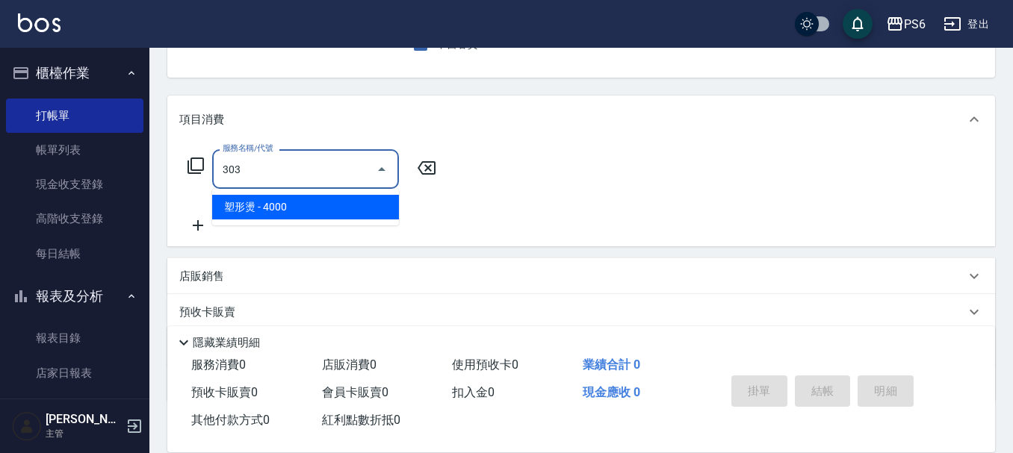
type input "塑形燙(303)"
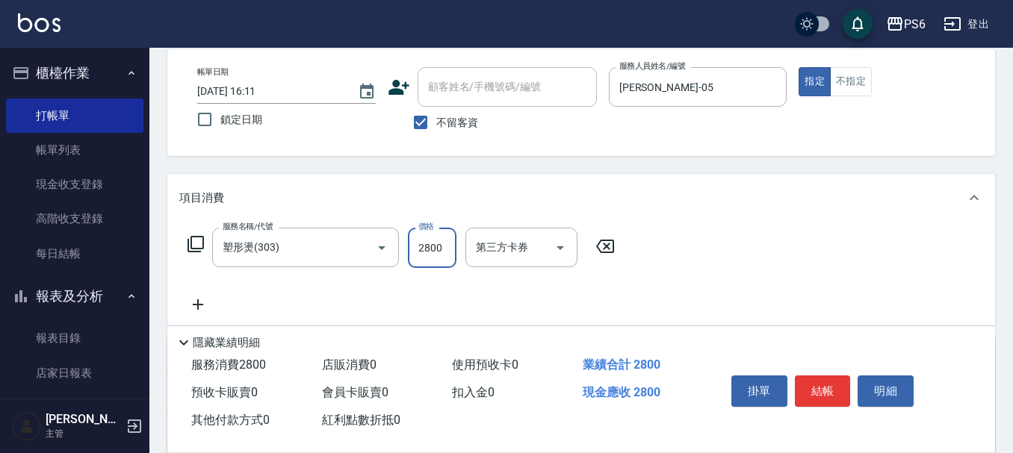
scroll to position [0, 0]
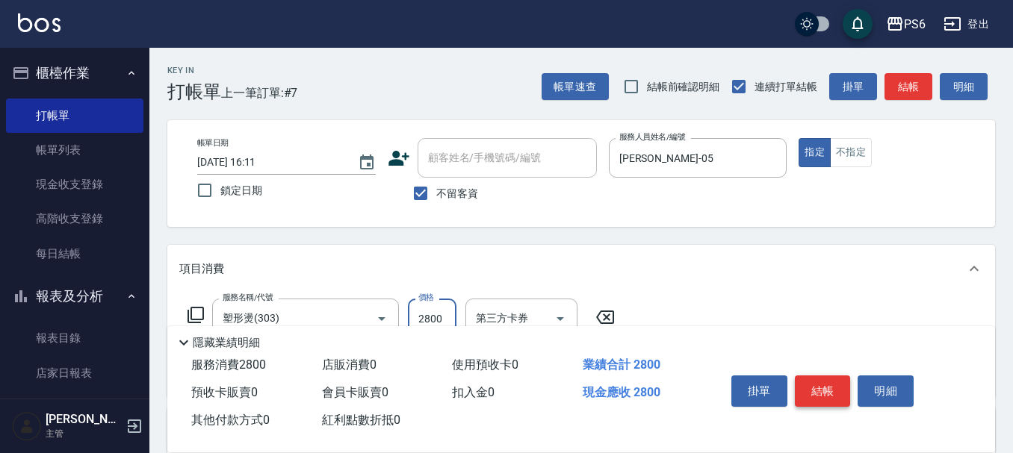
type input "2800"
click at [832, 382] on button "結帳" at bounding box center [823, 391] width 56 height 31
